Goal: Task Accomplishment & Management: Manage account settings

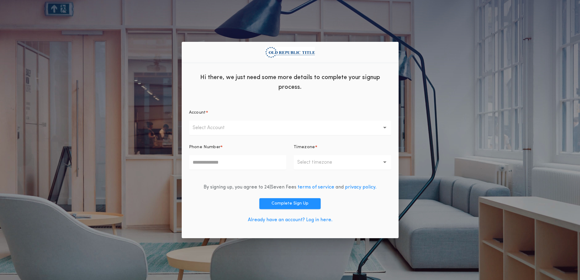
click at [284, 220] on link "Already have an account? Log in here." at bounding box center [290, 220] width 85 height 5
